Goal: Task Accomplishment & Management: Complete application form

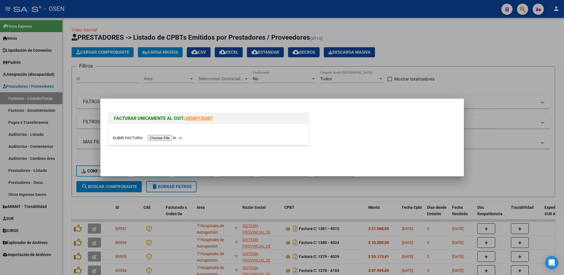
click at [169, 137] on input "file" at bounding box center [148, 138] width 71 height 6
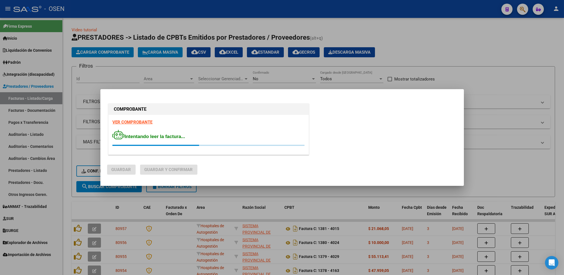
click at [134, 124] on strong "VER COMPROBANTE" at bounding box center [133, 122] width 40 height 5
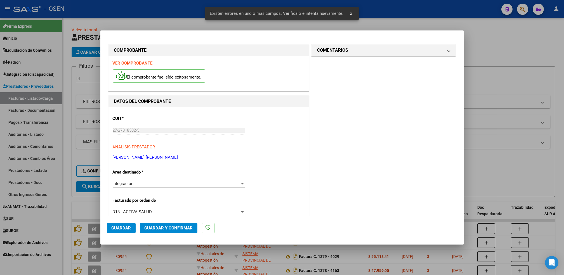
click at [135, 63] on strong "VER COMPROBANTE" at bounding box center [133, 63] width 40 height 5
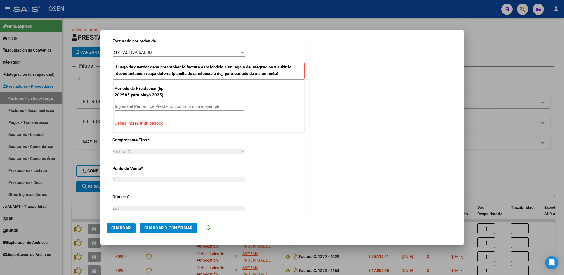
scroll to position [168, 0]
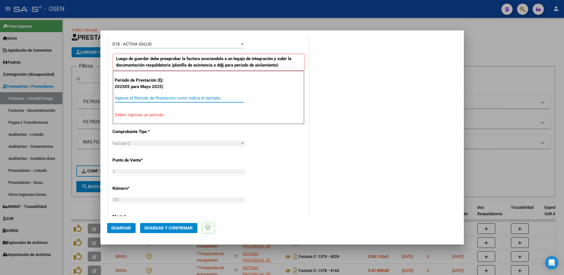
click at [164, 97] on input "Ingrese el Período de Prestación como indica el ejemplo" at bounding box center [179, 98] width 129 height 5
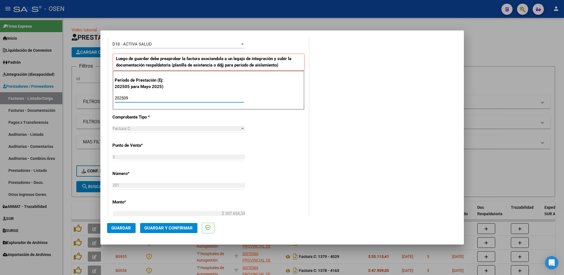
type input "202509"
click at [125, 229] on span "Guardar" at bounding box center [122, 228] width 20 height 5
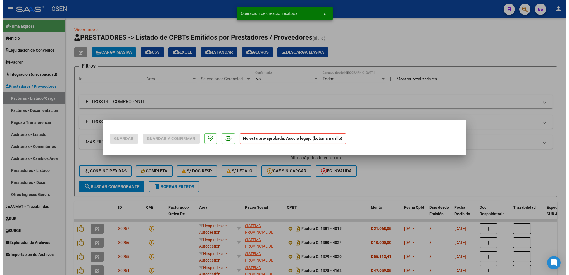
scroll to position [0, 0]
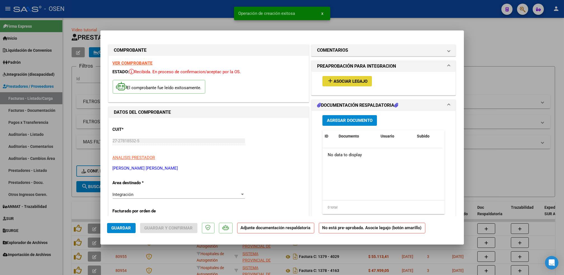
click at [342, 85] on button "add Asociar Legajo" at bounding box center [346, 81] width 49 height 10
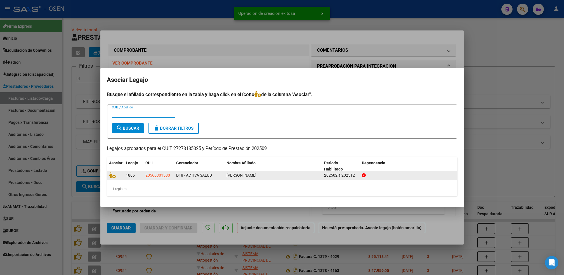
click at [113, 178] on icon at bounding box center [112, 175] width 7 height 6
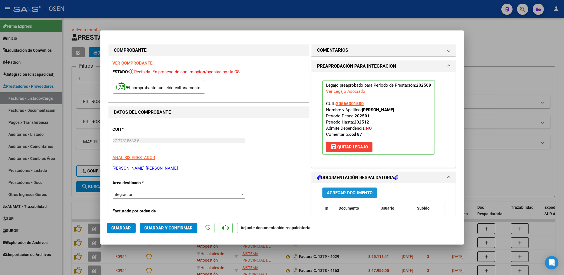
click at [359, 189] on button "Agregar Documento" at bounding box center [349, 193] width 55 height 10
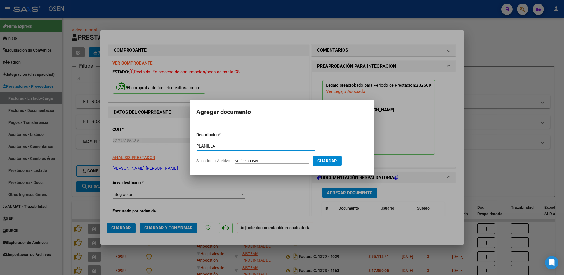
type input "PLANILLA"
click at [234, 158] on input "Seleccionar Archivo" at bounding box center [271, 160] width 74 height 5
type input "C:\fakepath\Bargas septiembre (1).pdf"
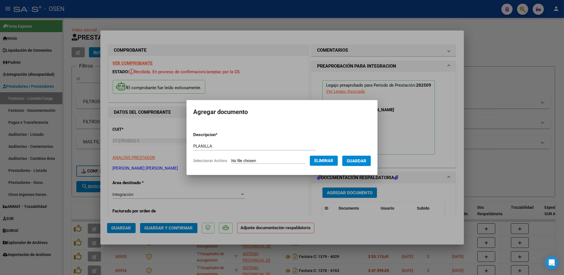
click at [362, 162] on span "Guardar" at bounding box center [357, 160] width 20 height 5
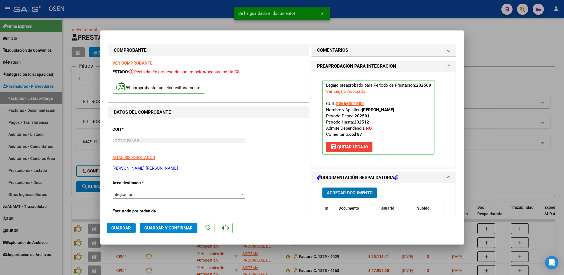
click at [126, 226] on span "Guardar" at bounding box center [122, 228] width 20 height 5
click at [67, 210] on div at bounding box center [282, 137] width 564 height 275
type input "$ 0,00"
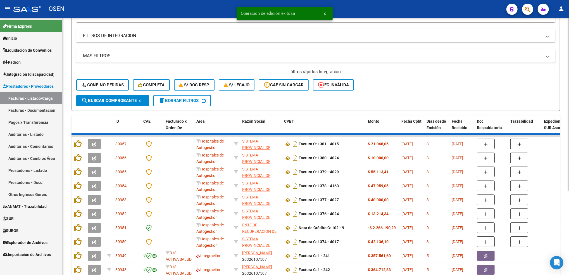
scroll to position [126, 0]
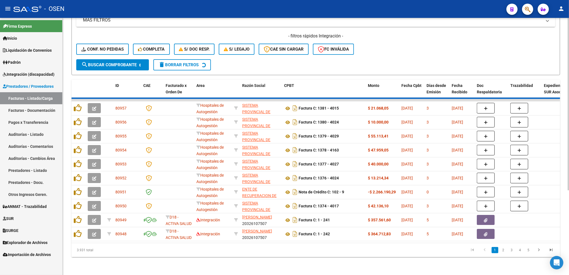
click at [569, 161] on html "menu - OSEN person Firma Express Inicio Calendario SSS Instructivos Contacto OS…" at bounding box center [284, 137] width 569 height 275
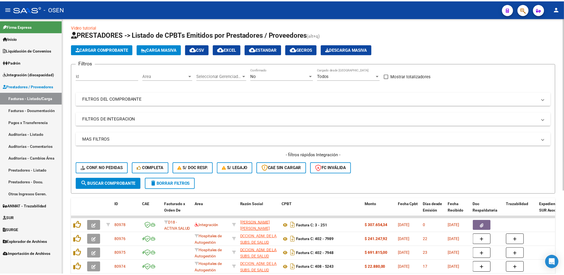
scroll to position [0, 0]
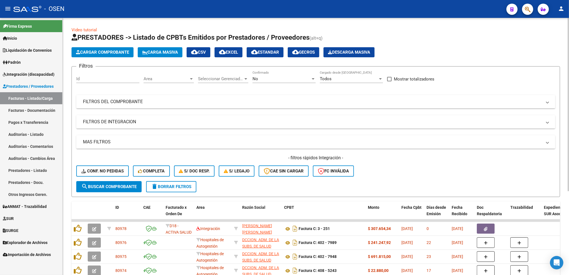
click at [544, 60] on div "Video tutorial PRESTADORES -> Listado de CPBTs Emitidos por Prestadores / Prove…" at bounding box center [317, 207] width 508 height 378
click at [103, 53] on span "Cargar Comprobante" at bounding box center [102, 52] width 53 height 5
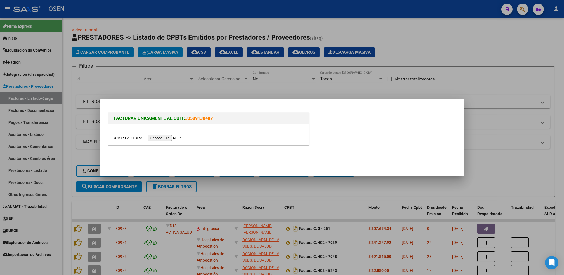
click at [169, 137] on input "file" at bounding box center [148, 138] width 71 height 6
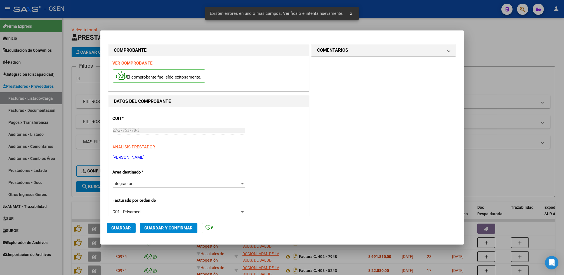
click at [145, 63] on strong "VER COMPROBANTE" at bounding box center [133, 63] width 40 height 5
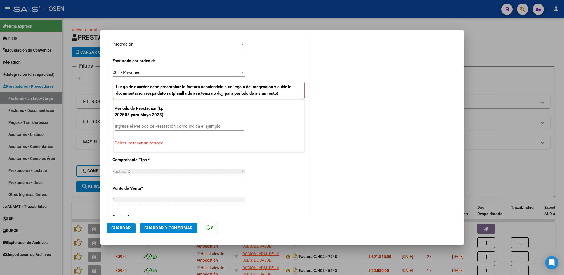
scroll to position [155, 0]
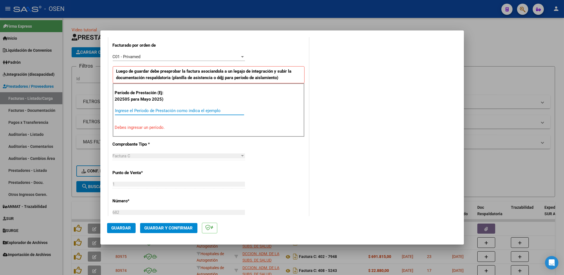
click at [198, 109] on input "Ingrese el Período de Prestación como indica el ejemplo" at bounding box center [179, 110] width 129 height 5
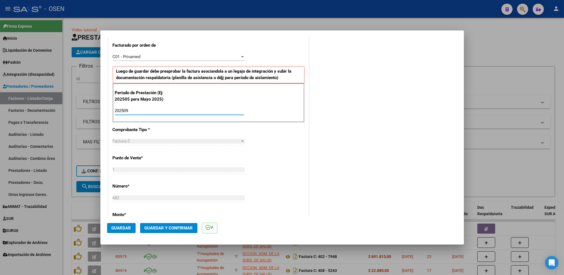
type input "202509"
click at [122, 227] on span "Guardar" at bounding box center [122, 228] width 20 height 5
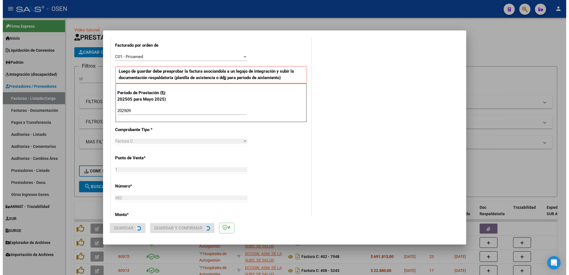
scroll to position [0, 0]
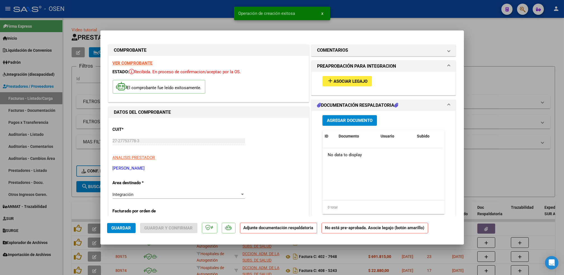
click at [348, 80] on span "Asociar Legajo" at bounding box center [350, 81] width 34 height 5
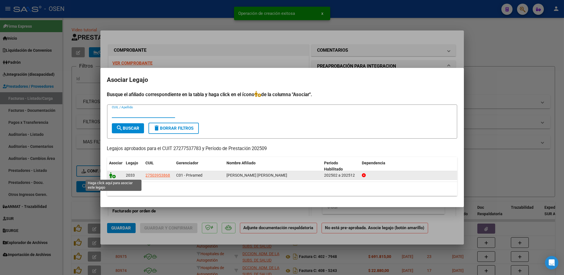
click at [114, 174] on icon at bounding box center [112, 175] width 7 height 6
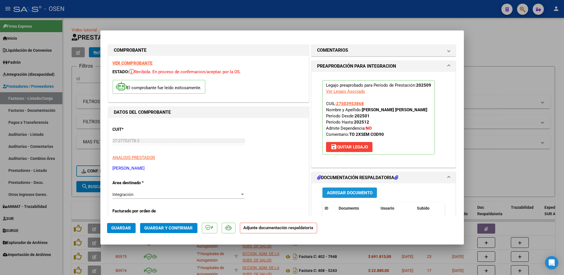
click at [355, 193] on span "Agregar Documento" at bounding box center [350, 192] width 46 height 5
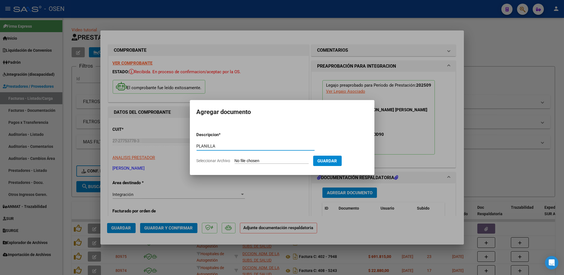
type input "PLANILLA"
click at [234, 158] on input "Seleccionar Archivo" at bounding box center [271, 160] width 74 height 5
type input "C:\fakepath\Planilla de asistencia sep.pdf"
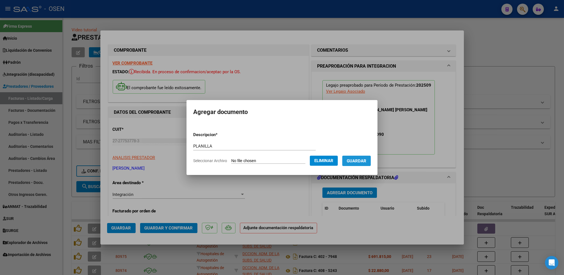
click at [359, 161] on span "Guardar" at bounding box center [357, 160] width 20 height 5
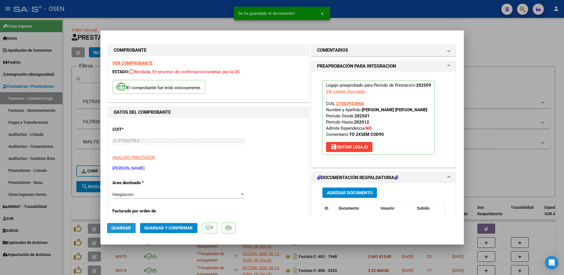
click at [125, 224] on button "Guardar" at bounding box center [121, 228] width 29 height 10
click at [68, 206] on div at bounding box center [282, 137] width 564 height 275
